Goal: Find specific page/section: Find specific page/section

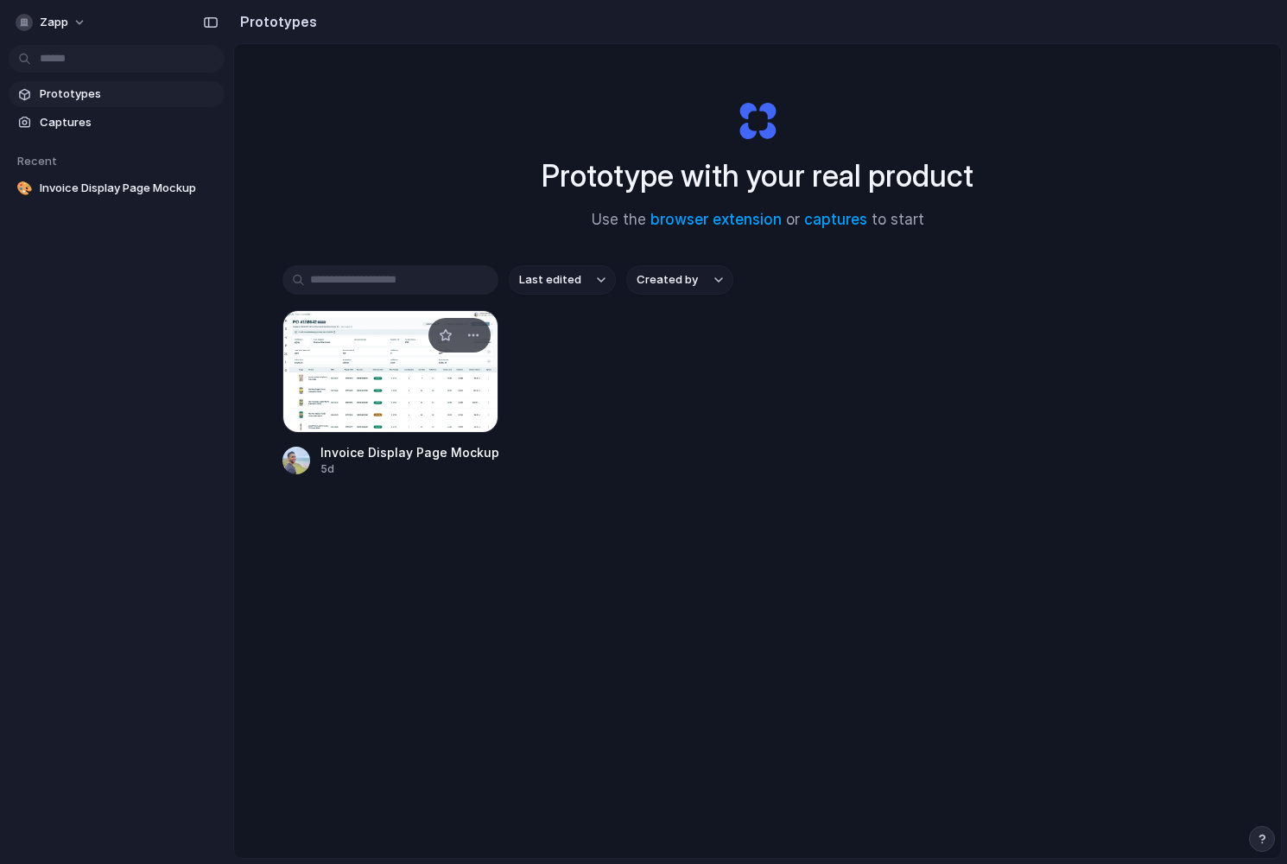
click at [399, 371] on div at bounding box center [391, 371] width 216 height 123
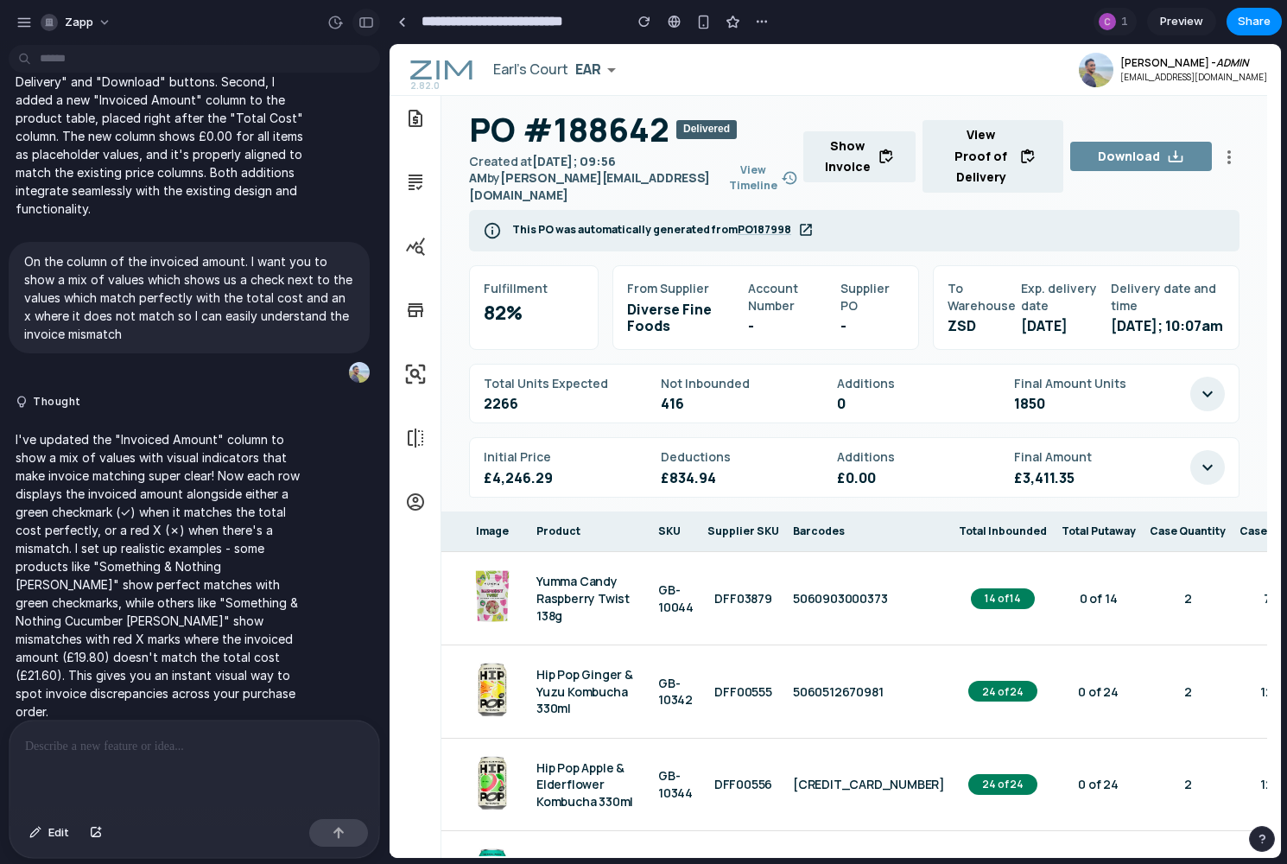
click at [376, 20] on button "button" at bounding box center [367, 23] width 28 height 28
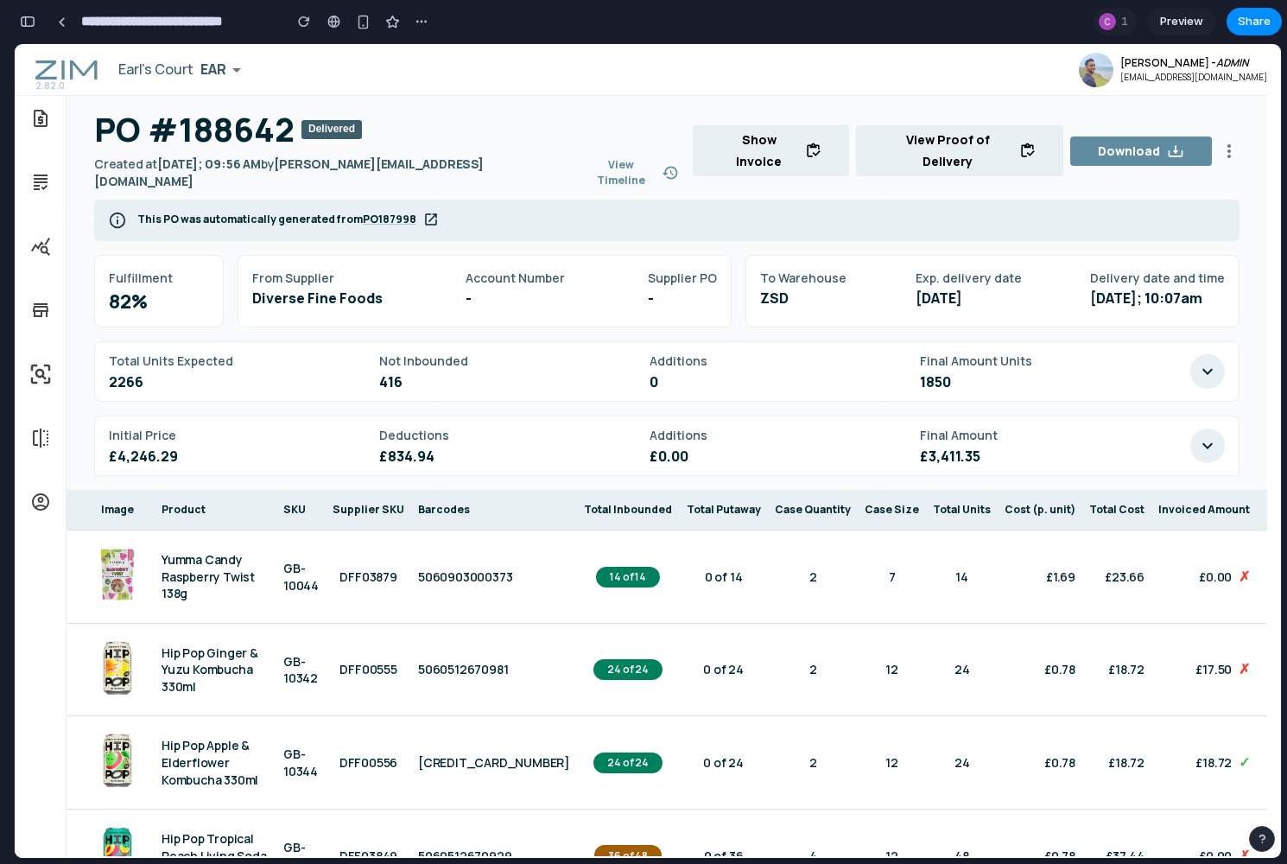
click at [584, 170] on p "View Timeline" at bounding box center [620, 172] width 73 height 31
click at [810, 152] on button "Show Invoice" at bounding box center [771, 150] width 156 height 51
